Goal: Register for event/course

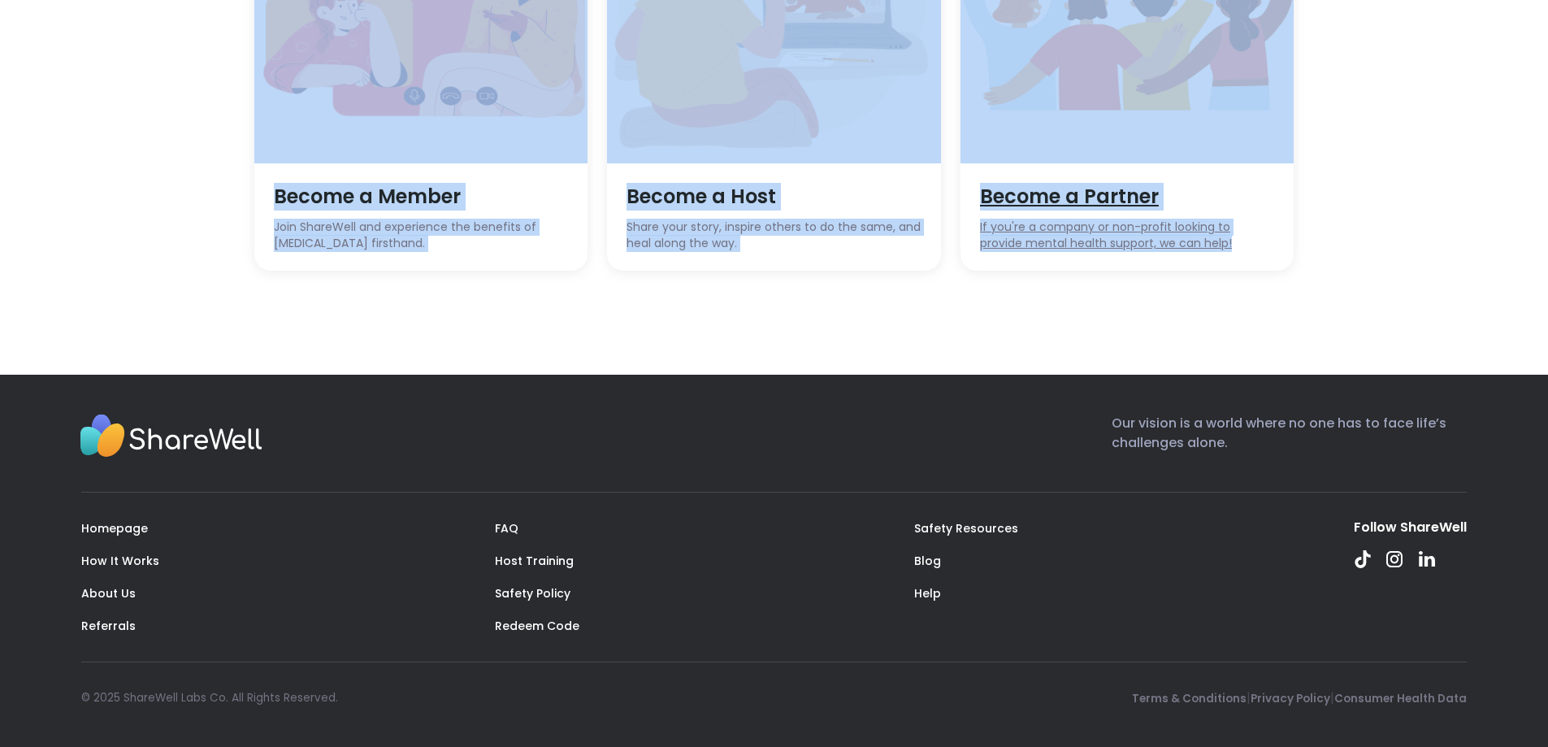
click at [1036, 201] on span "Become a Partner" at bounding box center [1127, 197] width 295 height 28
click at [1116, 245] on span "If you're a company or non-profit looking to provide mental health support, we …" at bounding box center [1127, 235] width 295 height 32
click at [1173, 148] on img at bounding box center [1127, 17] width 334 height 292
click at [657, 181] on div "Become a Host Share your story, inspire others to do the same, and heal along t…" at bounding box center [774, 217] width 334 height 108
click at [1054, 187] on span "Become a Partner" at bounding box center [1127, 197] width 295 height 28
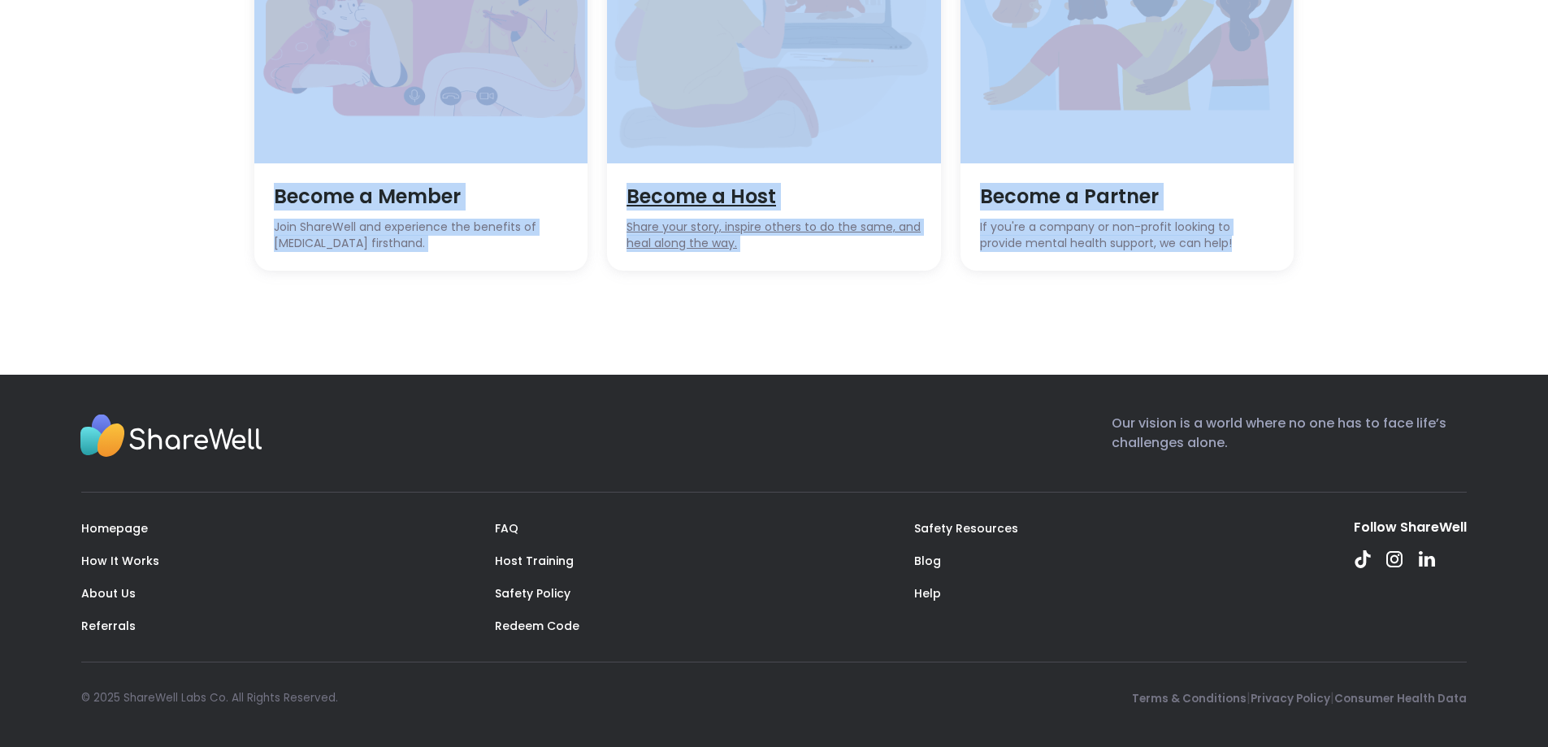
click at [682, 197] on span "Become a Host" at bounding box center [773, 197] width 295 height 28
click at [739, 197] on span "Become a Host" at bounding box center [773, 197] width 295 height 28
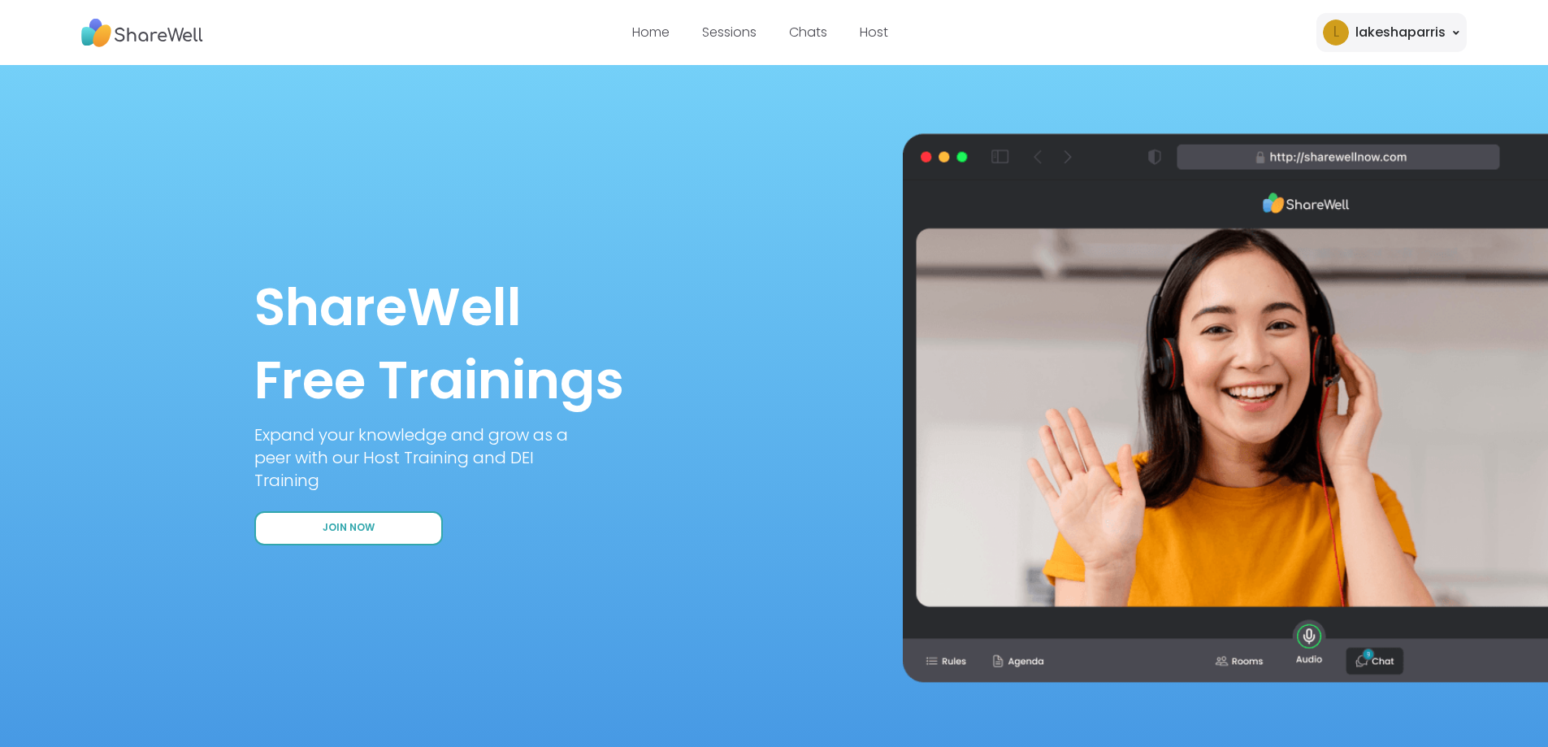
click at [418, 522] on button "Join Now" at bounding box center [348, 528] width 188 height 34
click at [328, 531] on span "Join Now" at bounding box center [349, 528] width 52 height 14
click at [359, 524] on span "Join Now" at bounding box center [349, 528] width 52 height 14
